Goal: Task Accomplishment & Management: Manage account settings

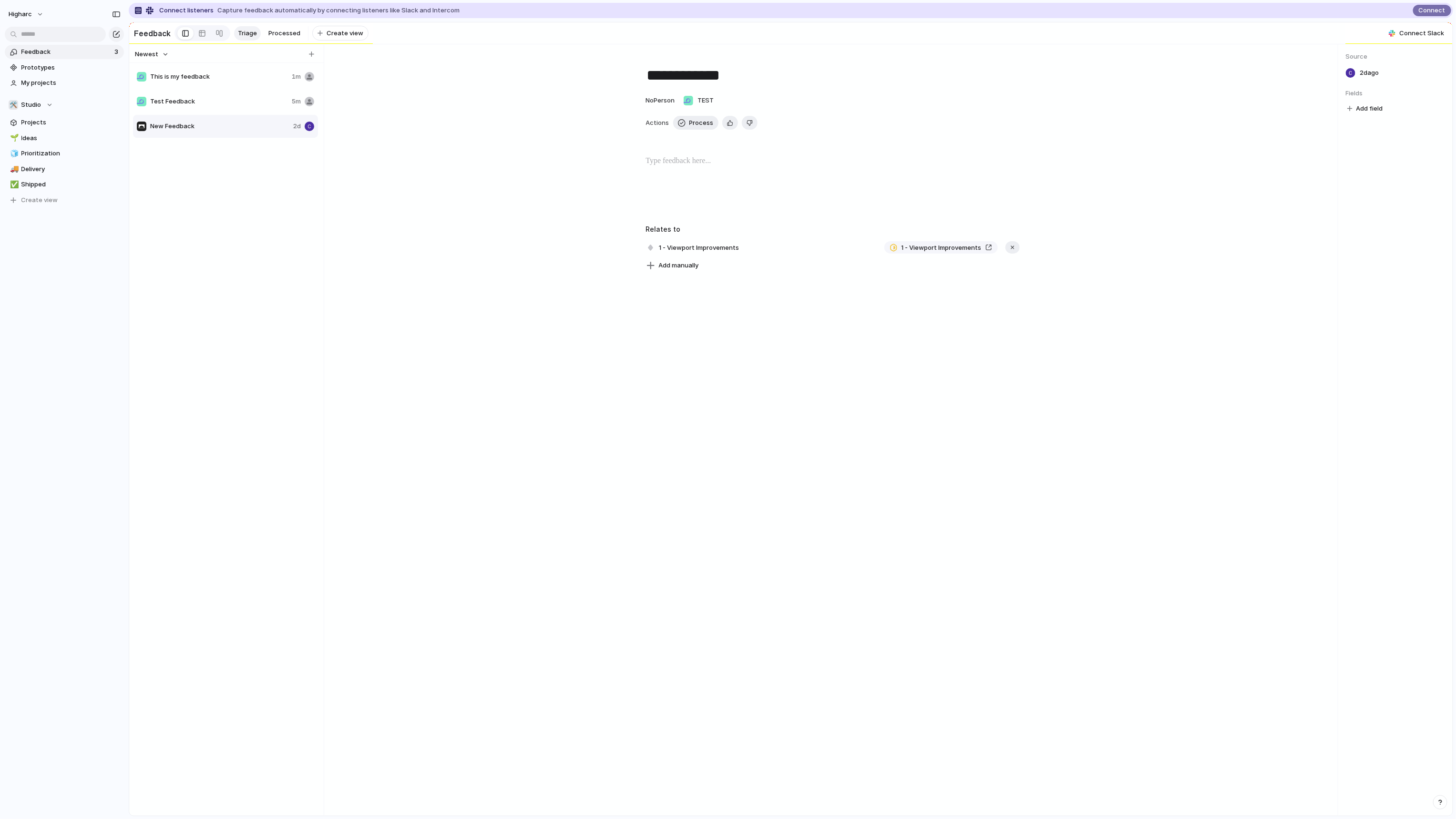
click at [195, 102] on span "Test Feedback" at bounding box center [219, 101] width 138 height 10
click at [184, 128] on span "New Feedback" at bounding box center [220, 126] width 139 height 10
click at [191, 77] on span "This is my feedback" at bounding box center [219, 77] width 138 height 10
click at [81, 126] on span "Projects" at bounding box center [71, 122] width 99 height 10
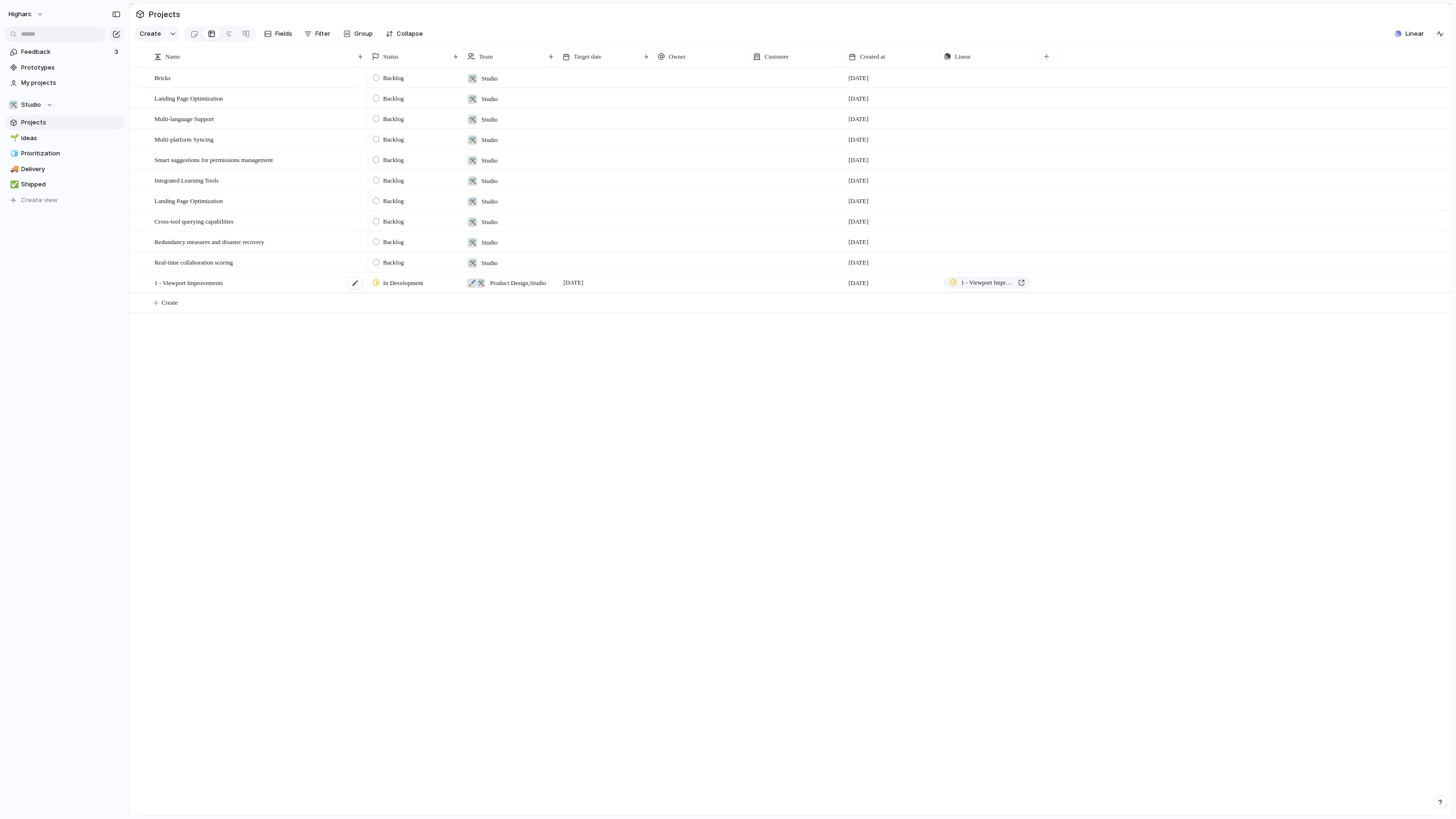
click at [173, 285] on span "1 - Viewport Improvements" at bounding box center [189, 282] width 69 height 11
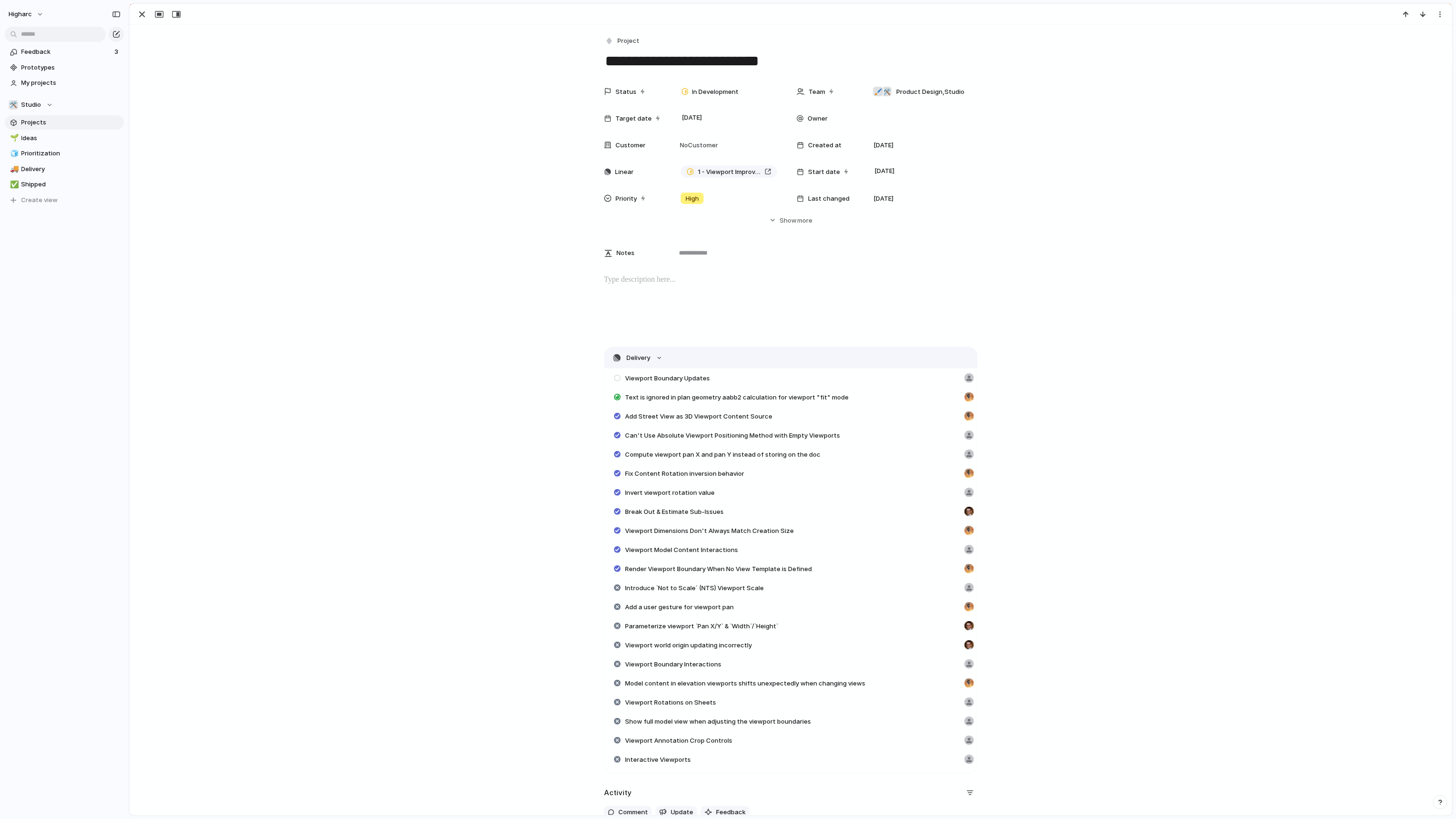
click at [641, 352] on button "Delivery" at bounding box center [791, 357] width 373 height 21
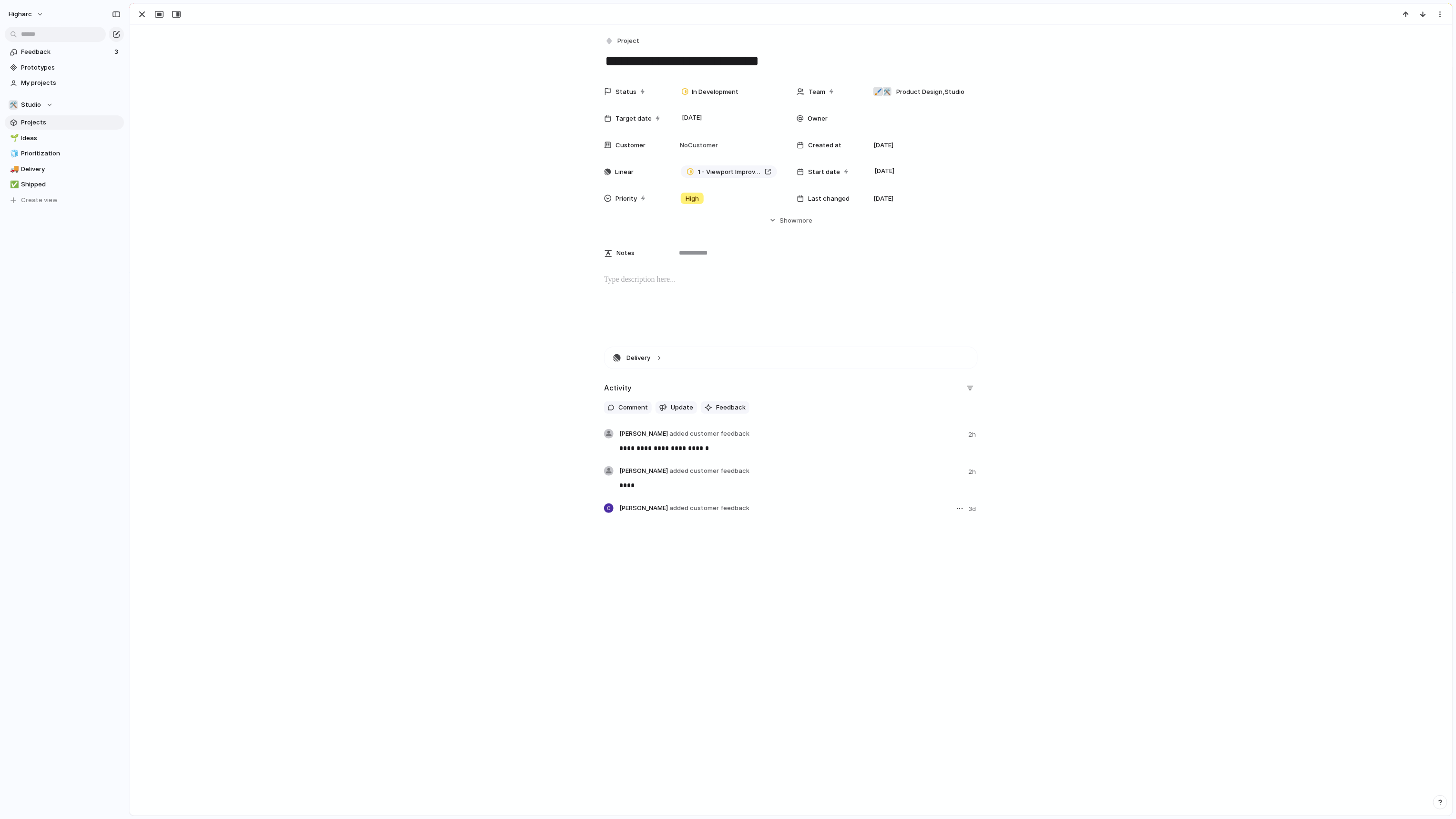
click at [964, 516] on div "Carson Dallas added customer feedback 3d" at bounding box center [798, 522] width 358 height 37
click at [958, 511] on button "button" at bounding box center [960, 509] width 11 height 11
click at [933, 558] on span "Delete" at bounding box center [930, 559] width 20 height 10
click at [377, 448] on div "**********" at bounding box center [790, 425] width 1300 height 156
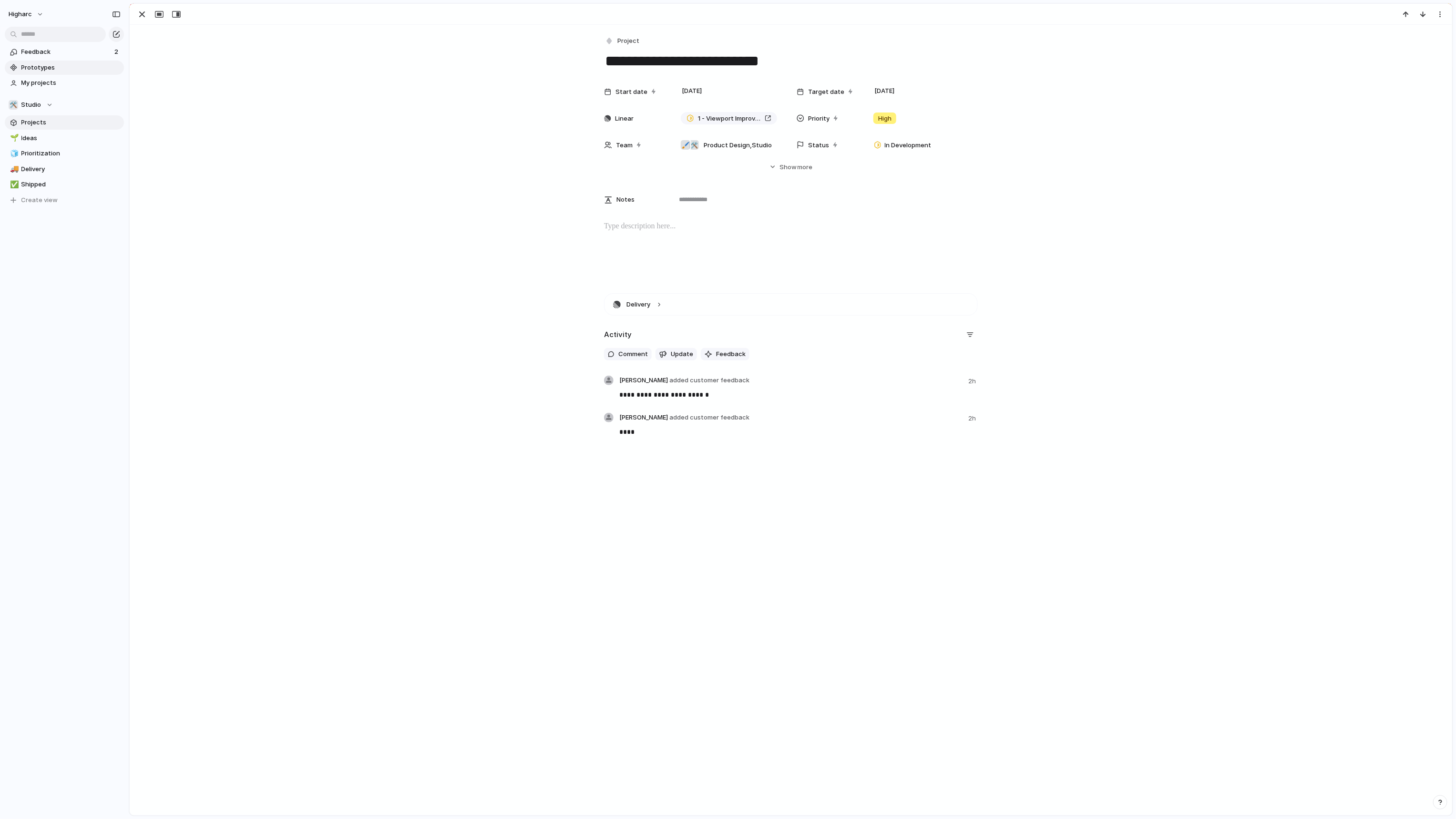
click at [105, 69] on span "Prototypes" at bounding box center [71, 68] width 99 height 10
click at [81, 84] on span "My projects" at bounding box center [71, 83] width 99 height 10
